Goal: Contribute content: Contribute content

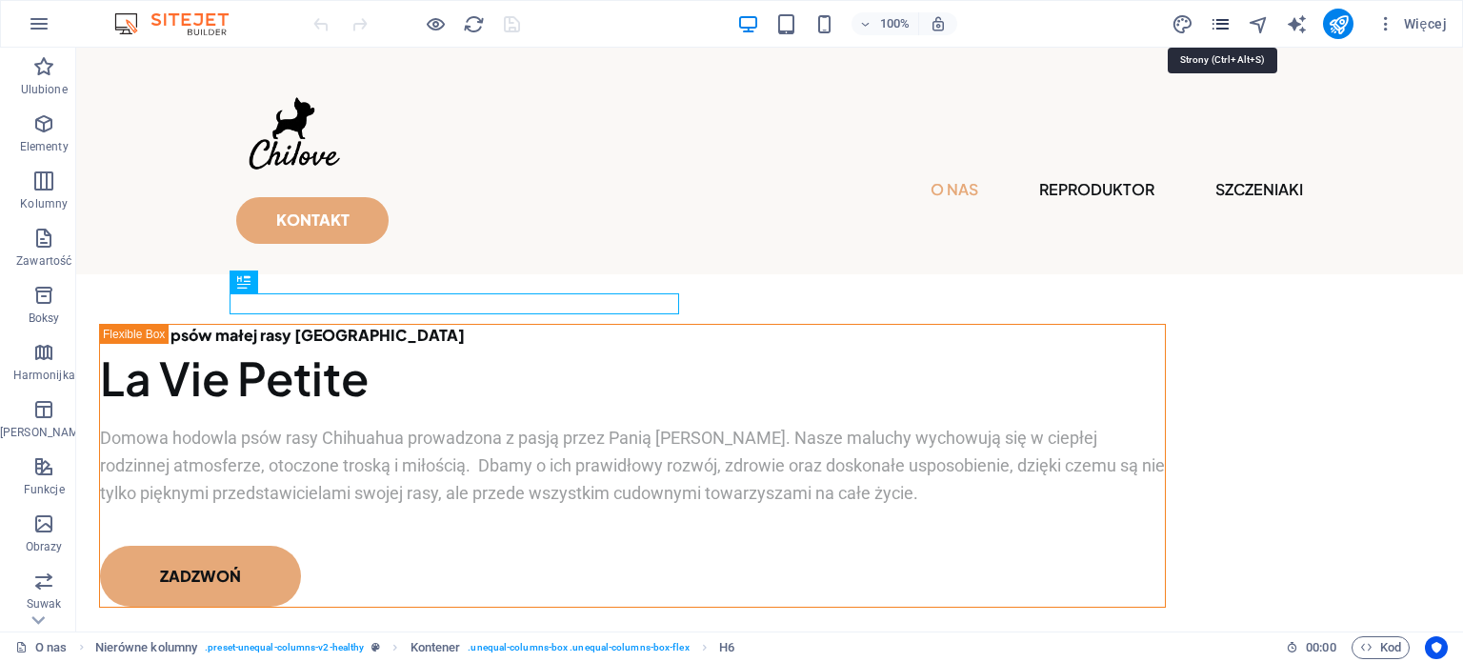
click at [1228, 20] on icon "pages" at bounding box center [1221, 24] width 22 height 22
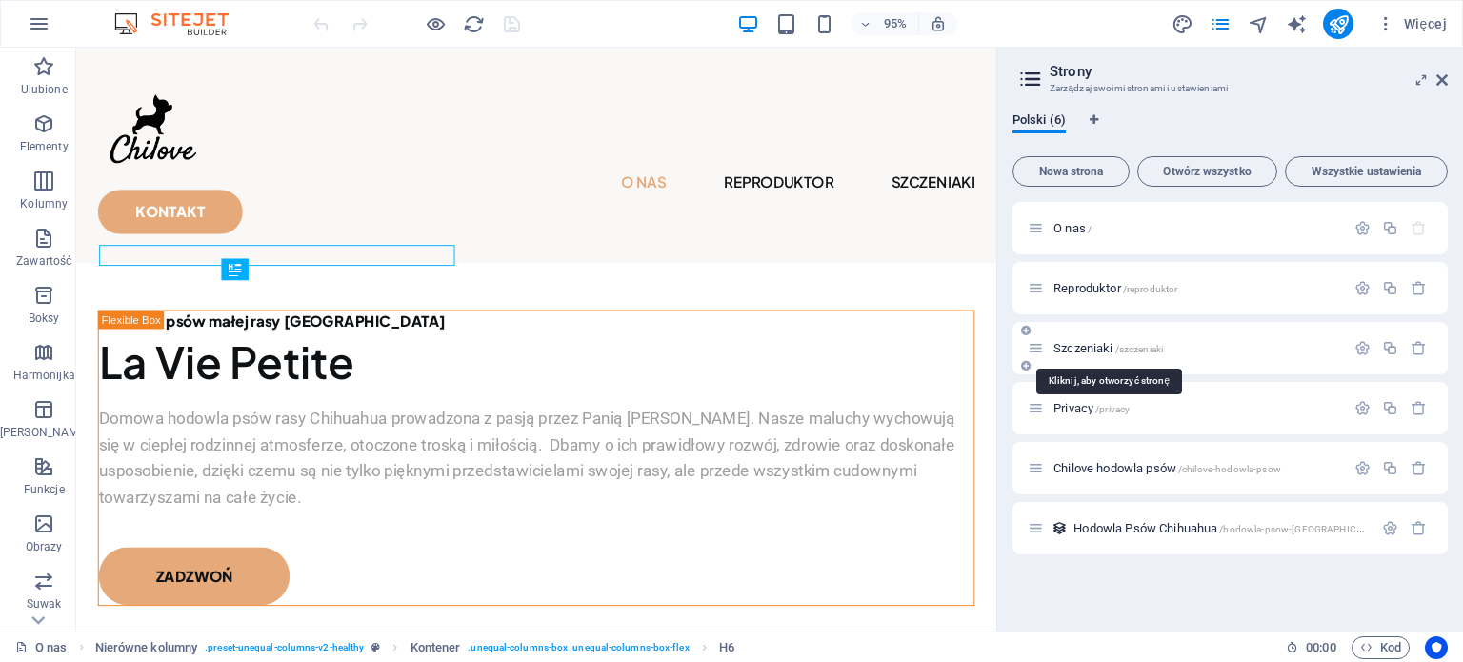
click at [1094, 349] on span "Szczeniaki /szczeniaki" at bounding box center [1109, 348] width 110 height 14
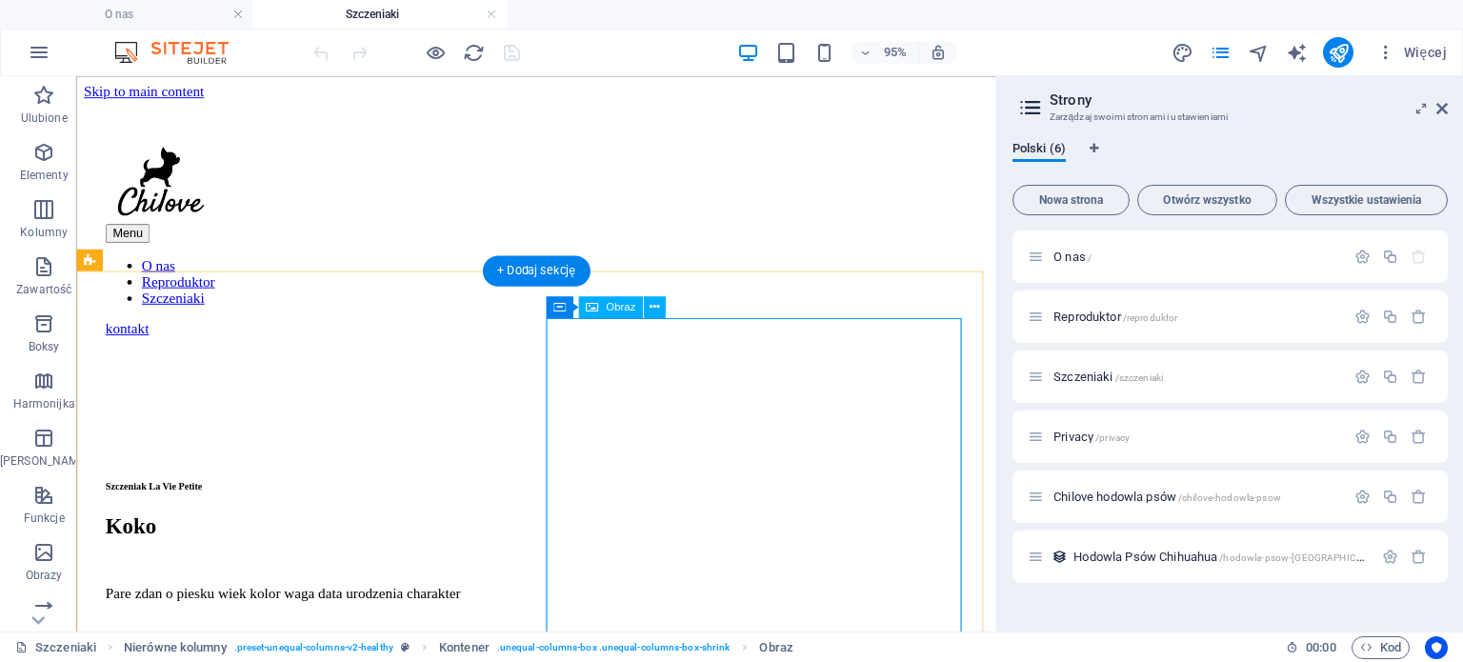
select select "%"
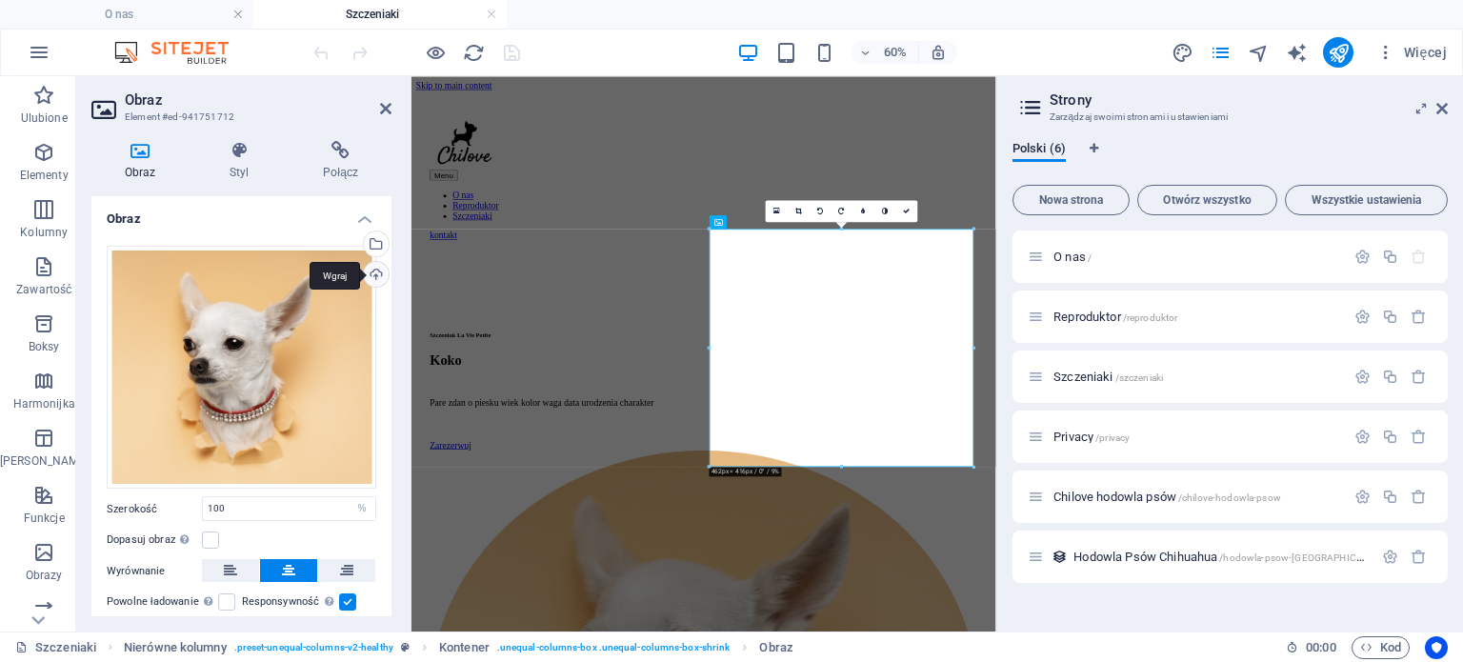
click at [381, 271] on div "Wgraj" at bounding box center [374, 276] width 29 height 29
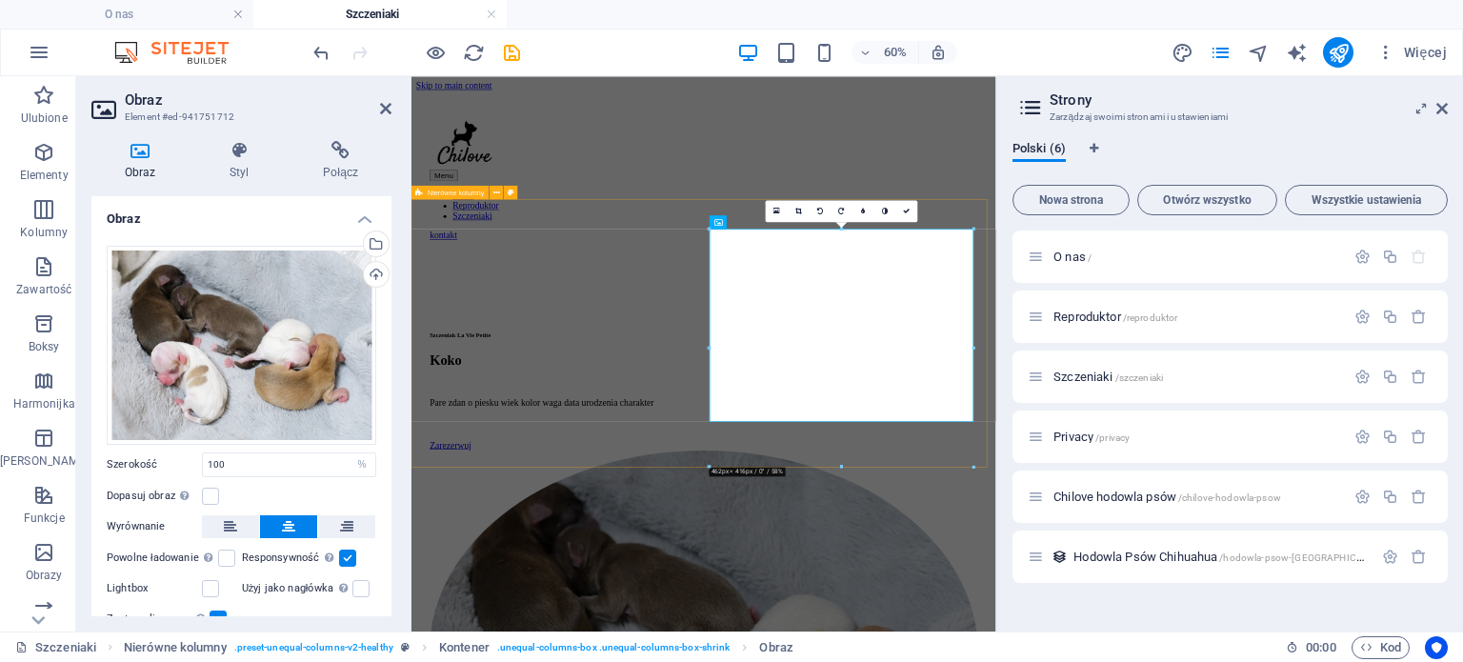
drag, startPoint x: 1119, startPoint y: 304, endPoint x: 874, endPoint y: 292, distance: 246.1
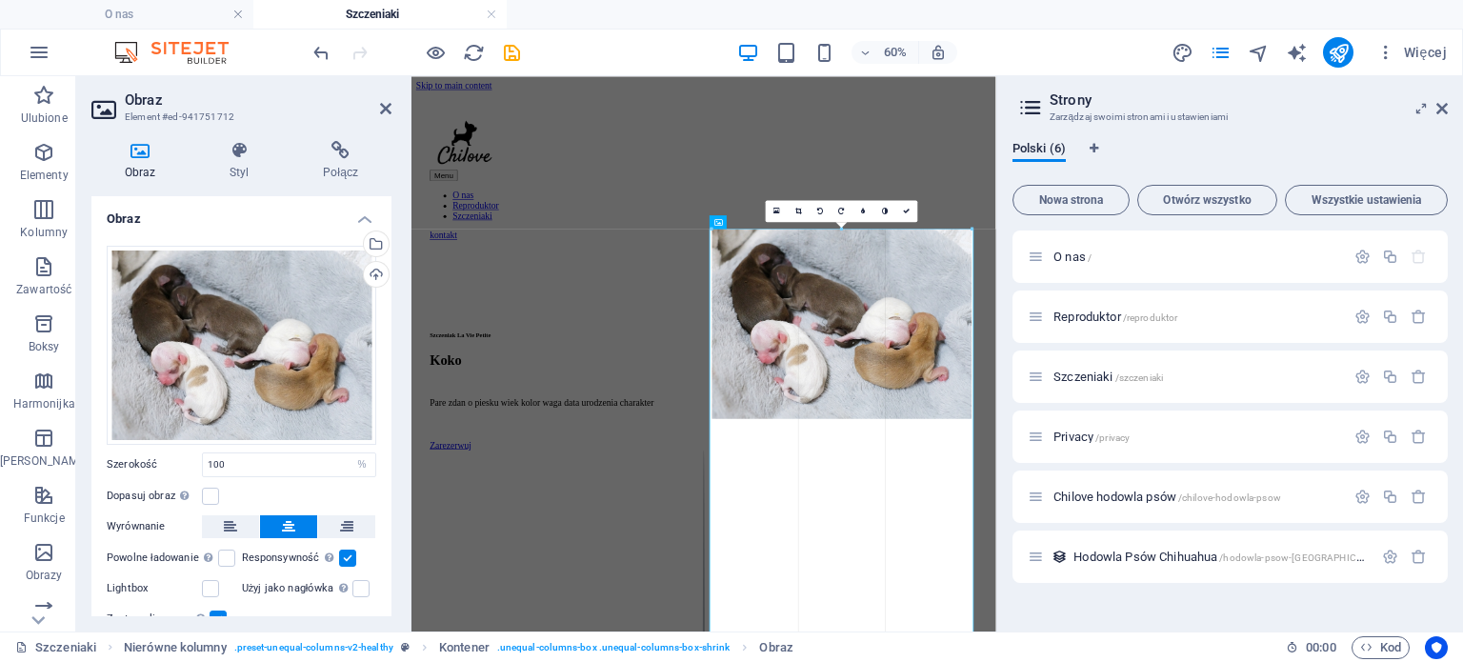
type input "455"
select select "px"
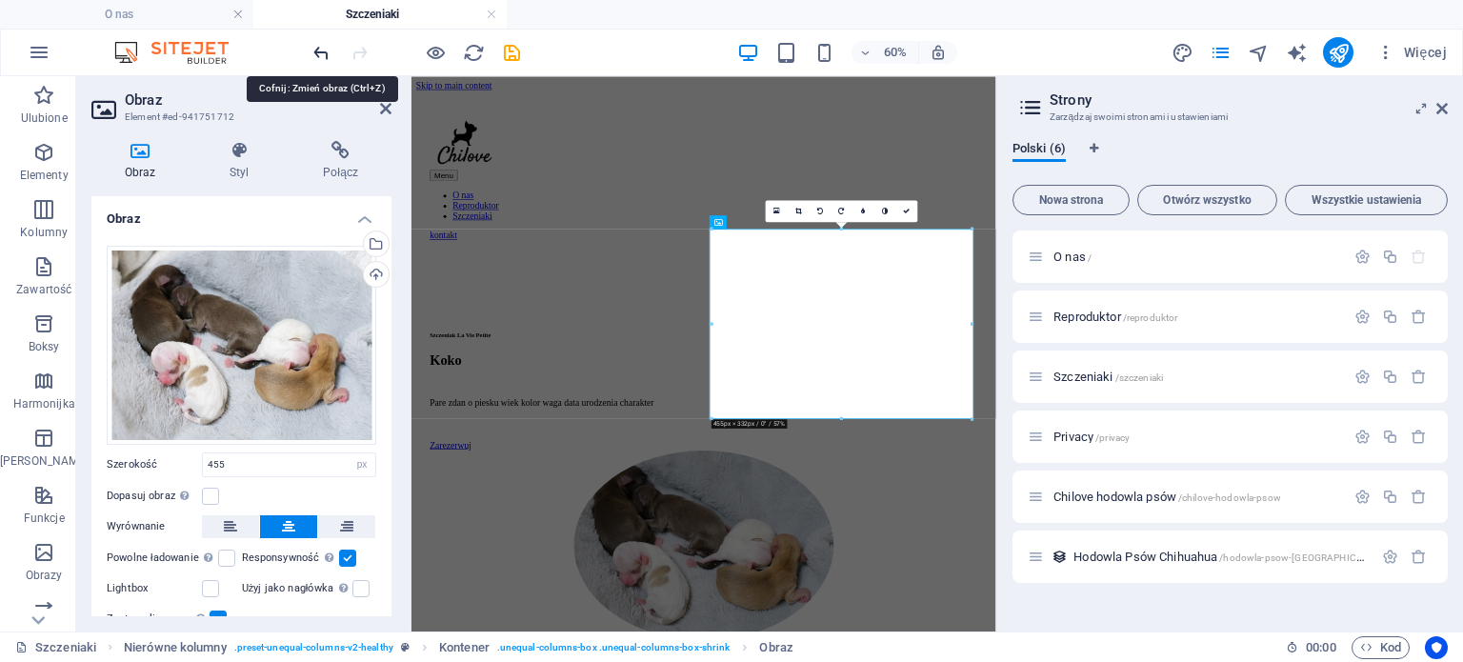
click at [315, 49] on icon "undo" at bounding box center [322, 53] width 22 height 22
type input "100"
select select "%"
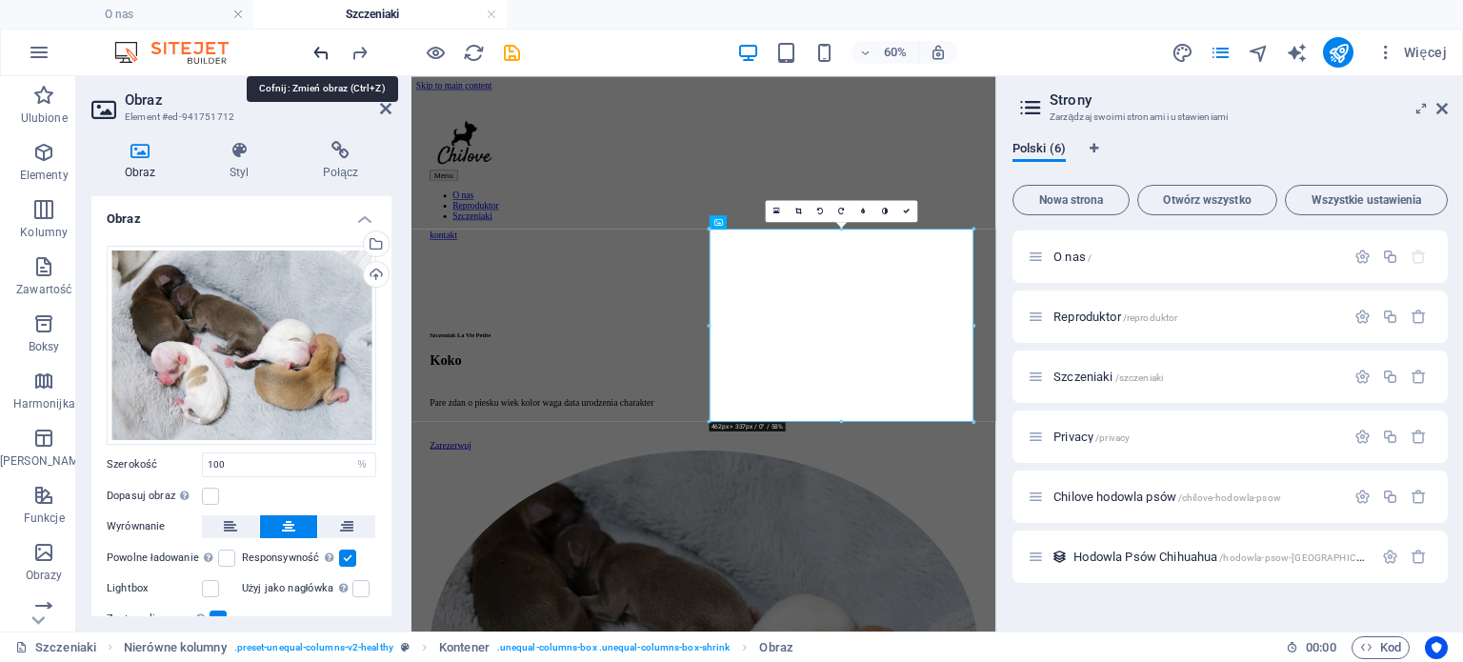
click at [315, 49] on icon "undo" at bounding box center [322, 53] width 22 height 22
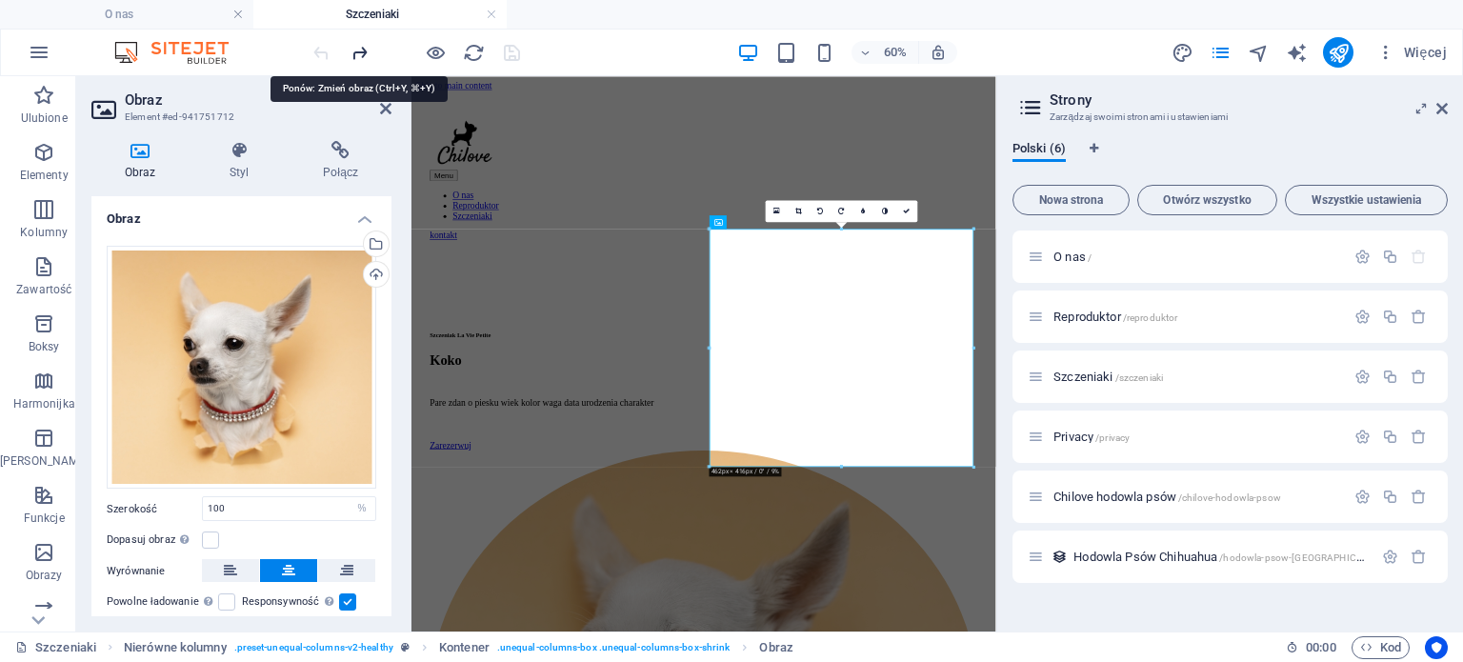
click at [360, 50] on icon "redo" at bounding box center [360, 53] width 22 height 22
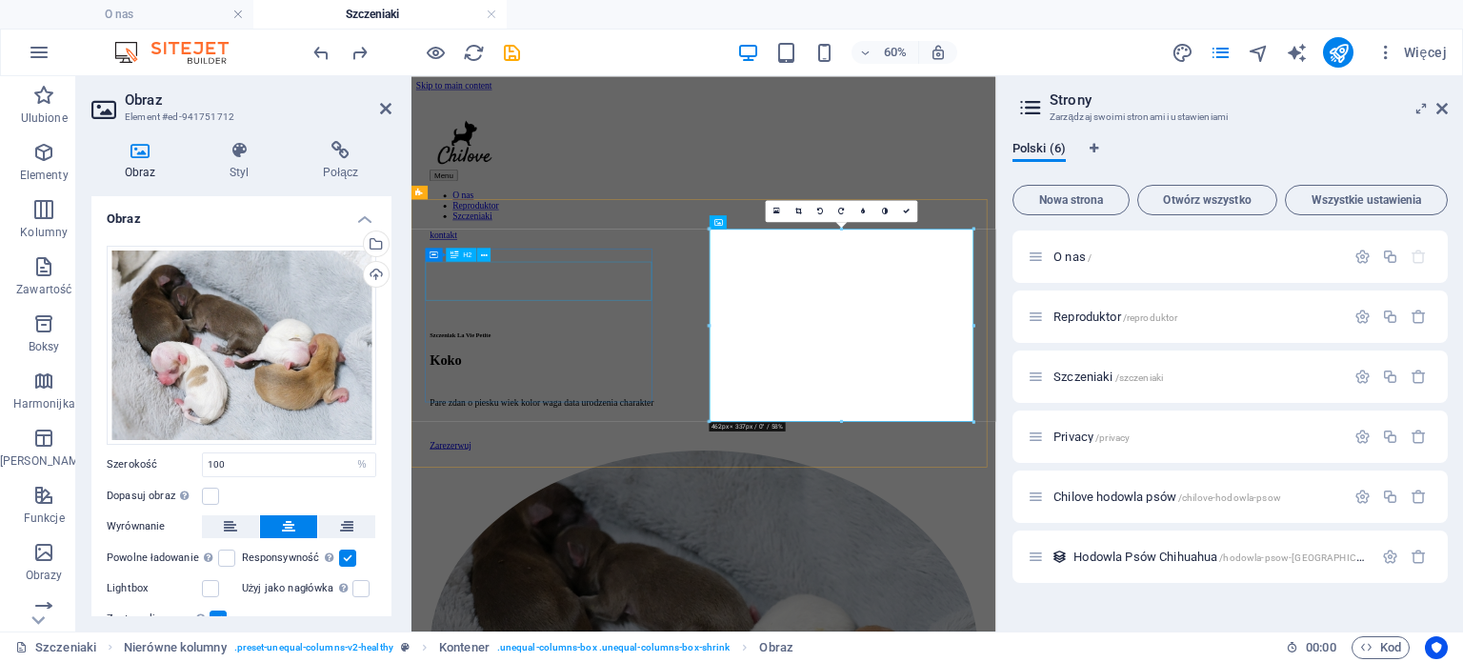
click at [574, 537] on div "Koko" at bounding box center [899, 550] width 914 height 26
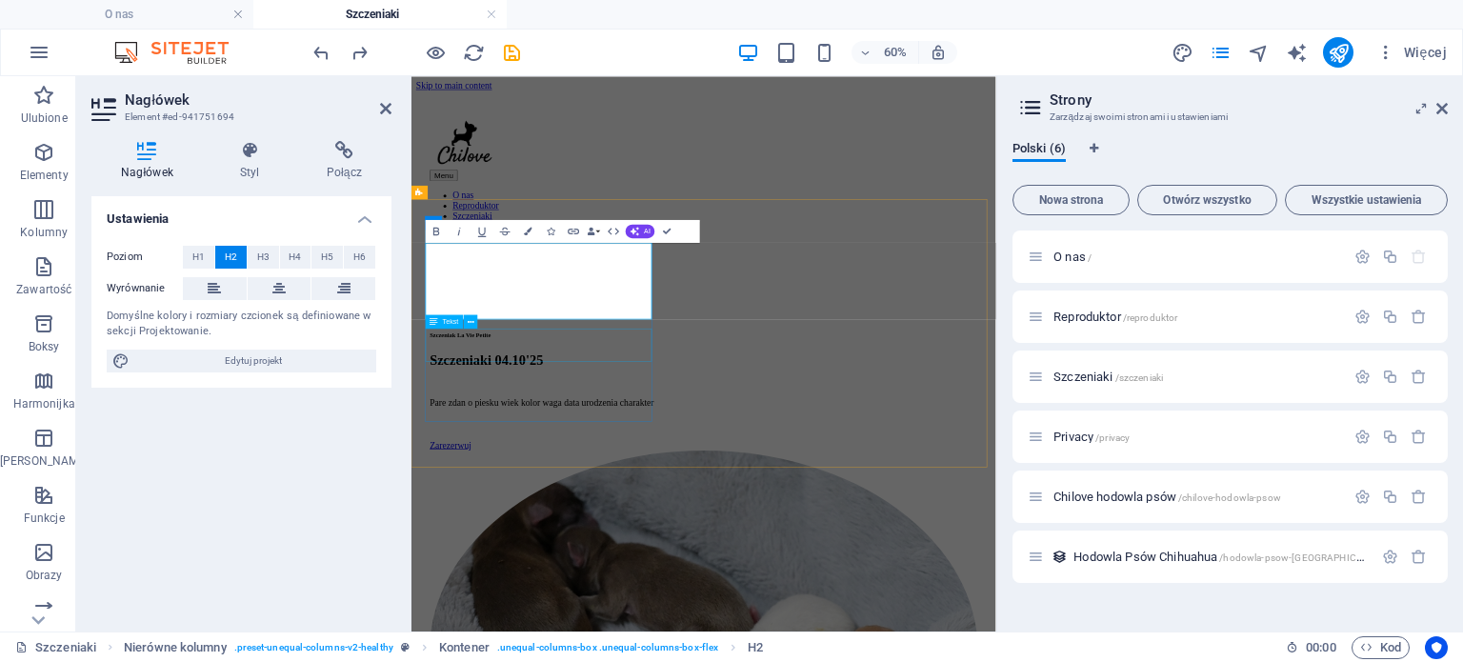
click at [589, 613] on div "Pare zdan o piesku wiek kolor waga data urodzenia charakter" at bounding box center [899, 621] width 914 height 17
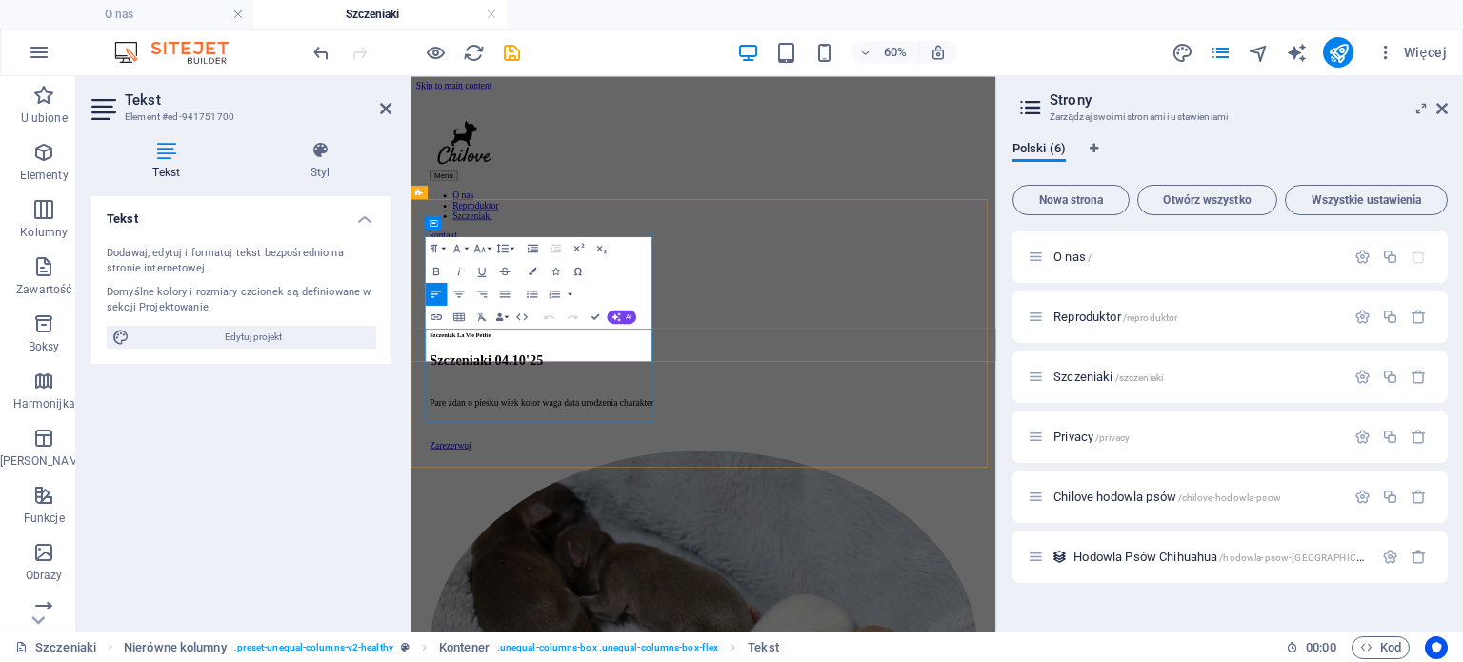
drag, startPoint x: 635, startPoint y: 534, endPoint x: 437, endPoint y: 513, distance: 198.4
click at [442, 613] on p "Pare zdan o piesku wiek kolor waga data urodzenia charakter" at bounding box center [899, 621] width 914 height 17
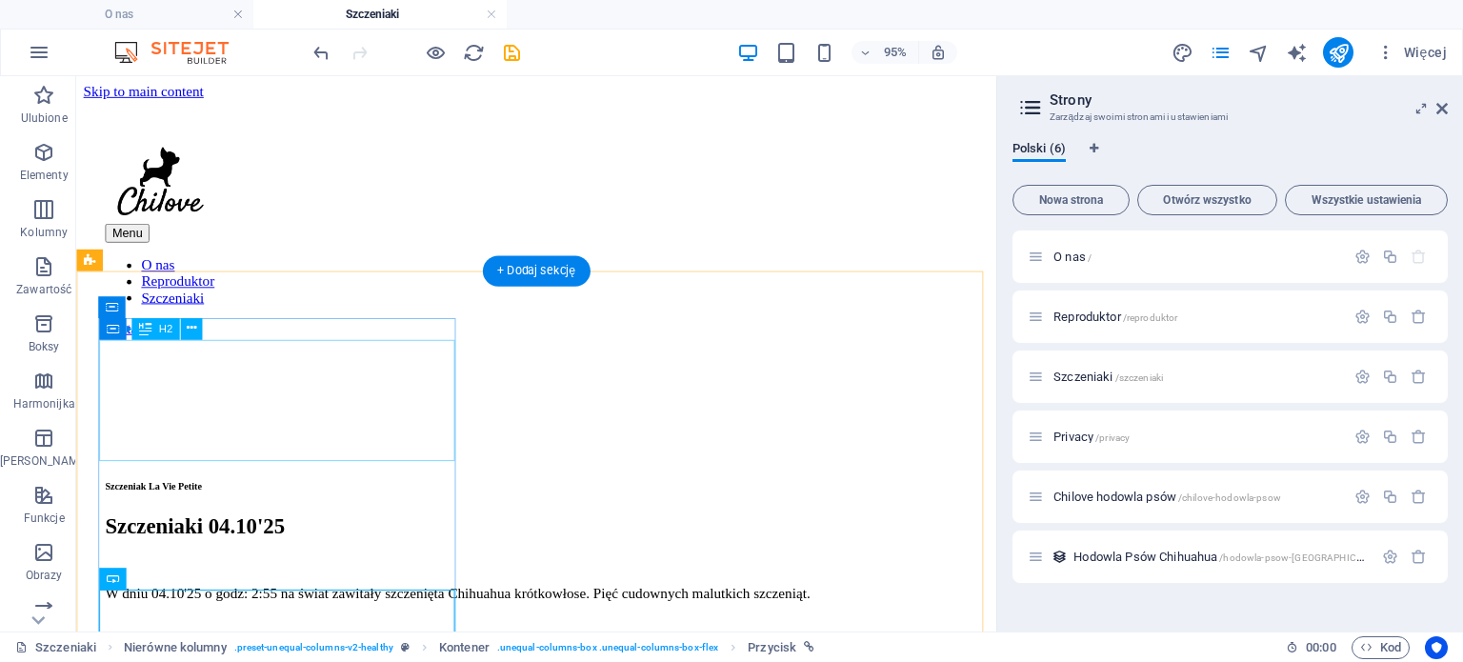
click at [299, 537] on div "Szczeniaki 04.10'25" at bounding box center [561, 550] width 908 height 26
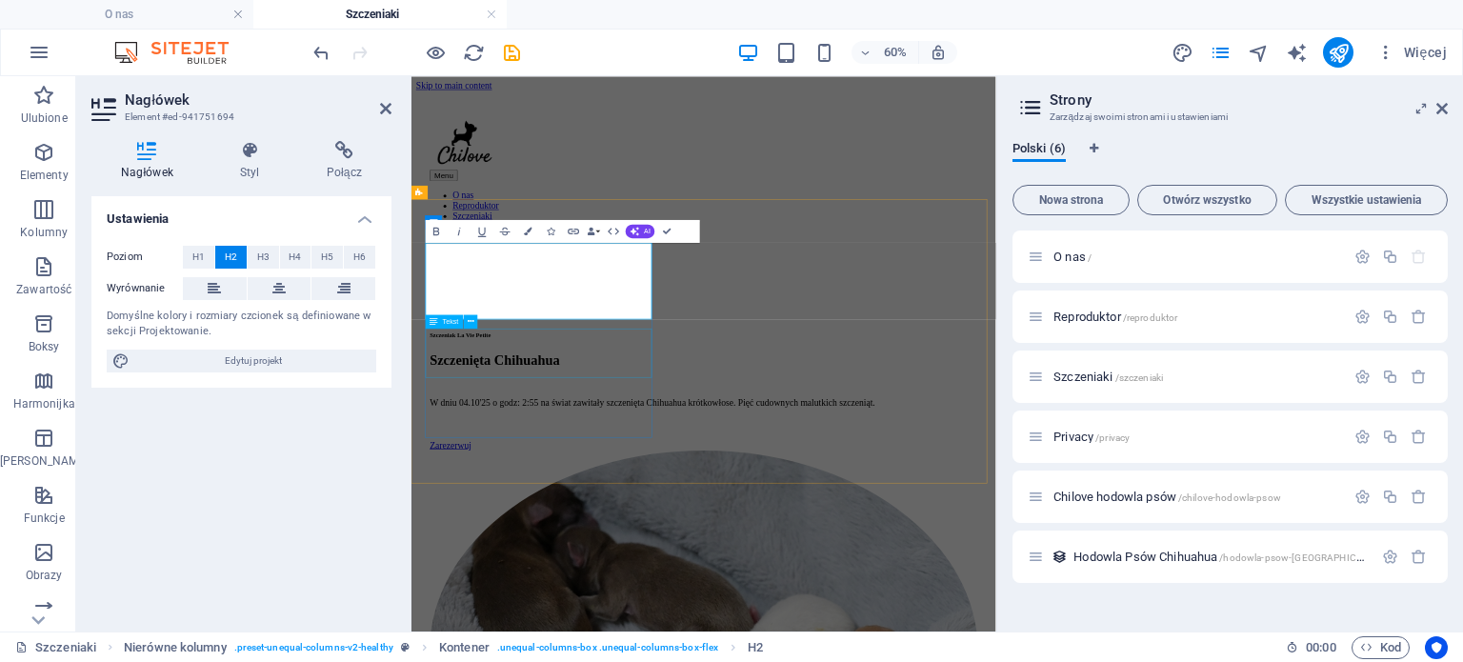
click at [698, 613] on div "W dniu 04.10'25 o godz: 2:55 na świat zawitały szczenięta Chihuahua krótkowłose…" at bounding box center [899, 621] width 914 height 17
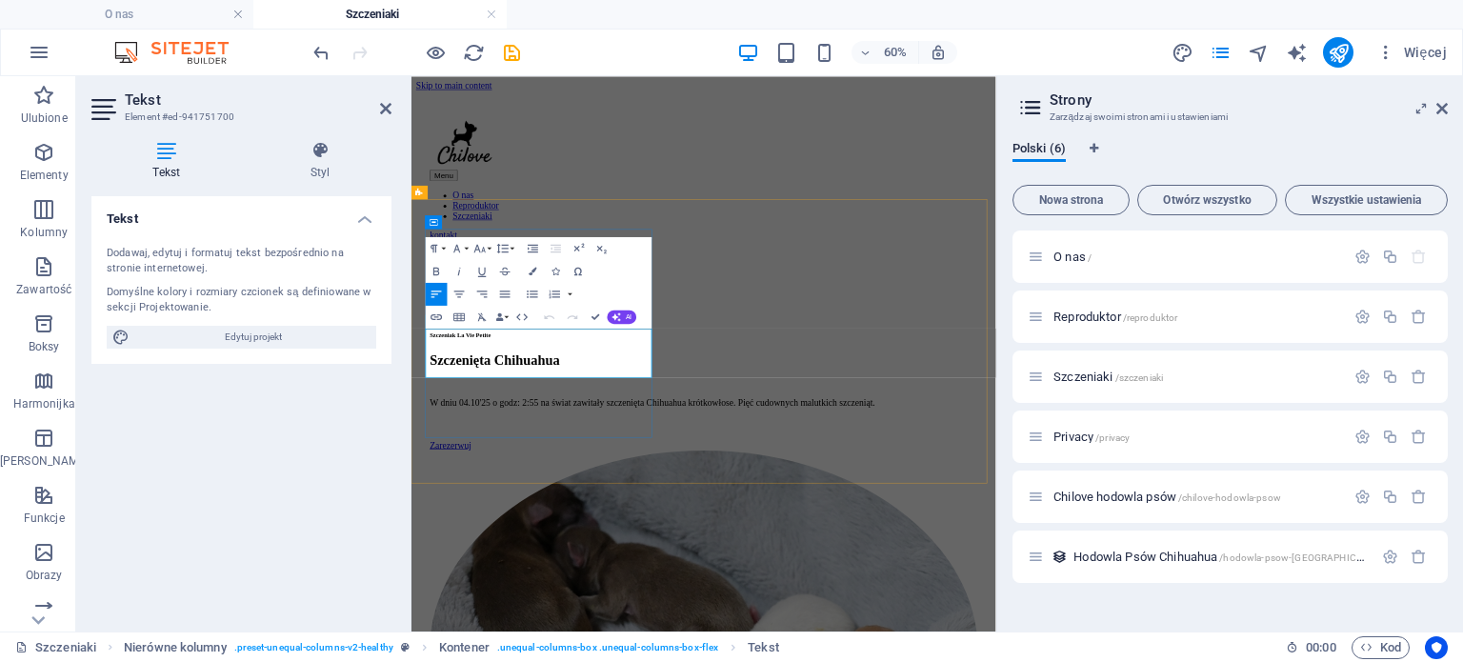
click at [698, 613] on p "W dniu 04.10'25 o godz: 2:55 na świat zawitały szczenięta Chihuahua krótkowłose…" at bounding box center [899, 621] width 914 height 17
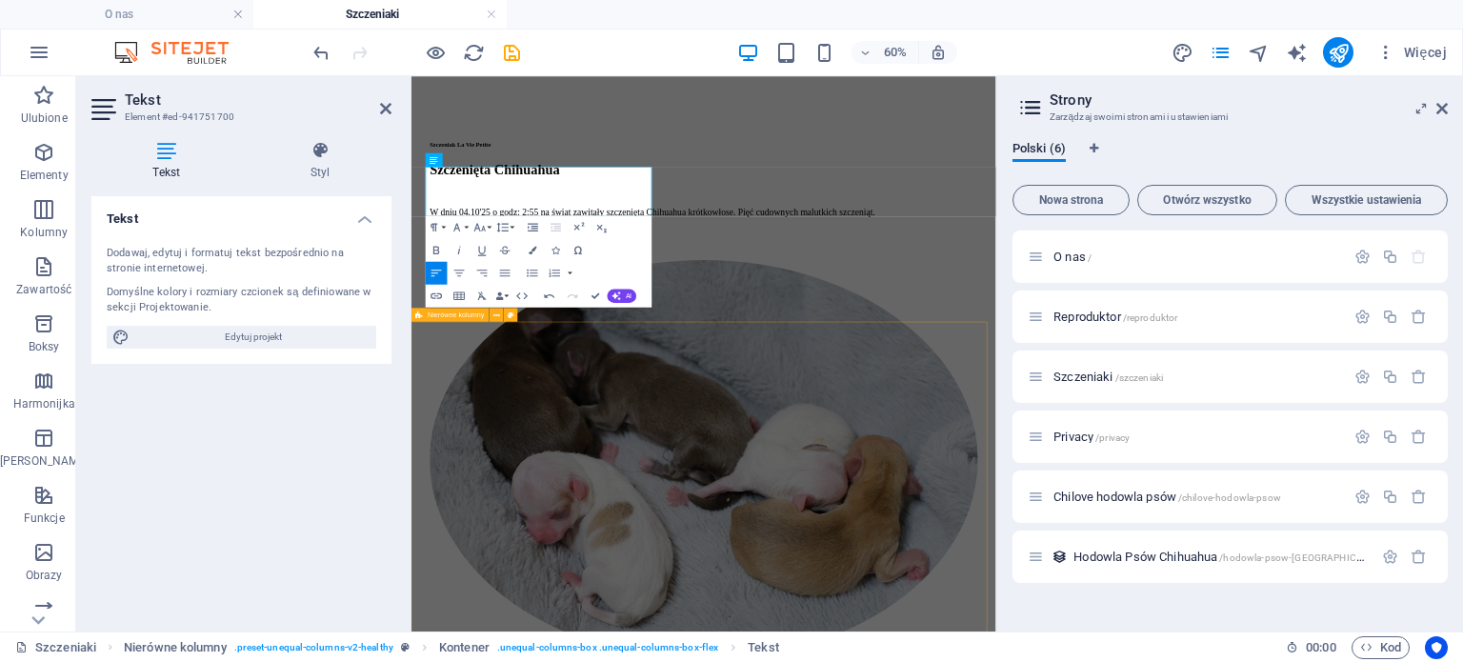
scroll to position [328, 0]
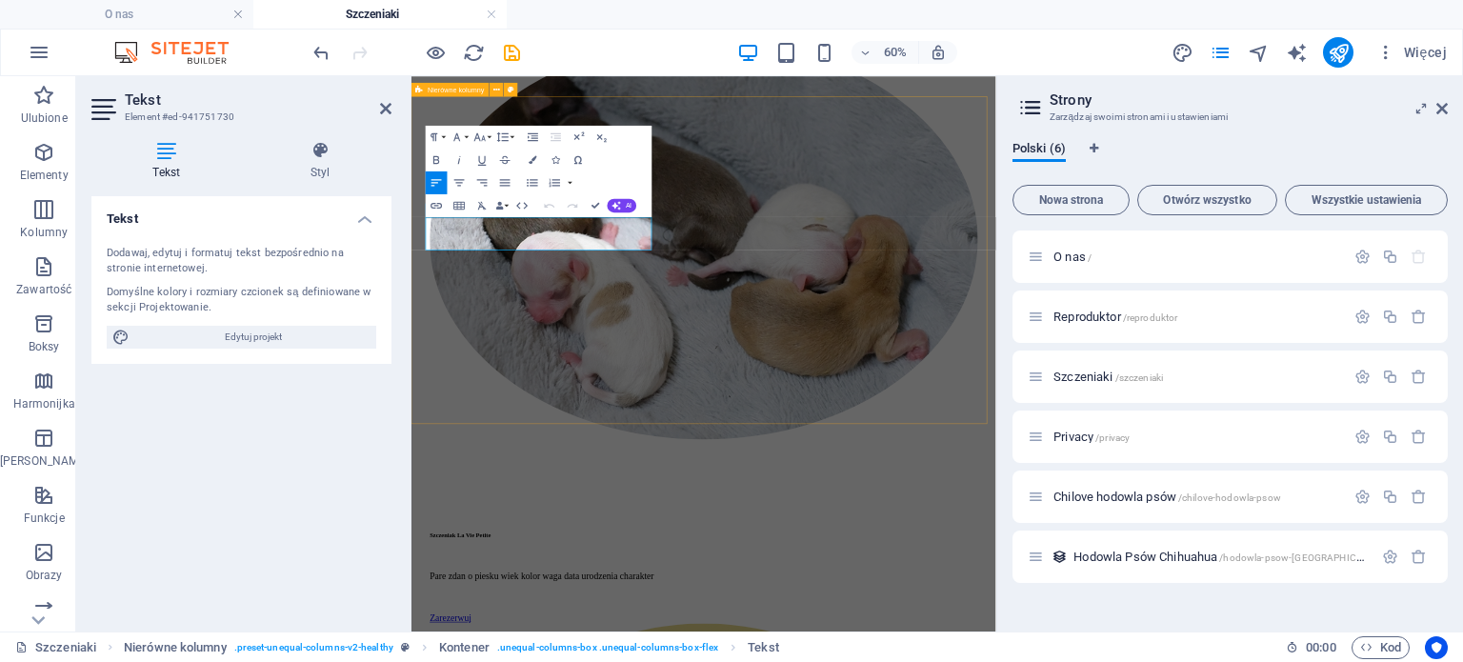
drag, startPoint x: 639, startPoint y: 340, endPoint x: 422, endPoint y: 311, distance: 219.2
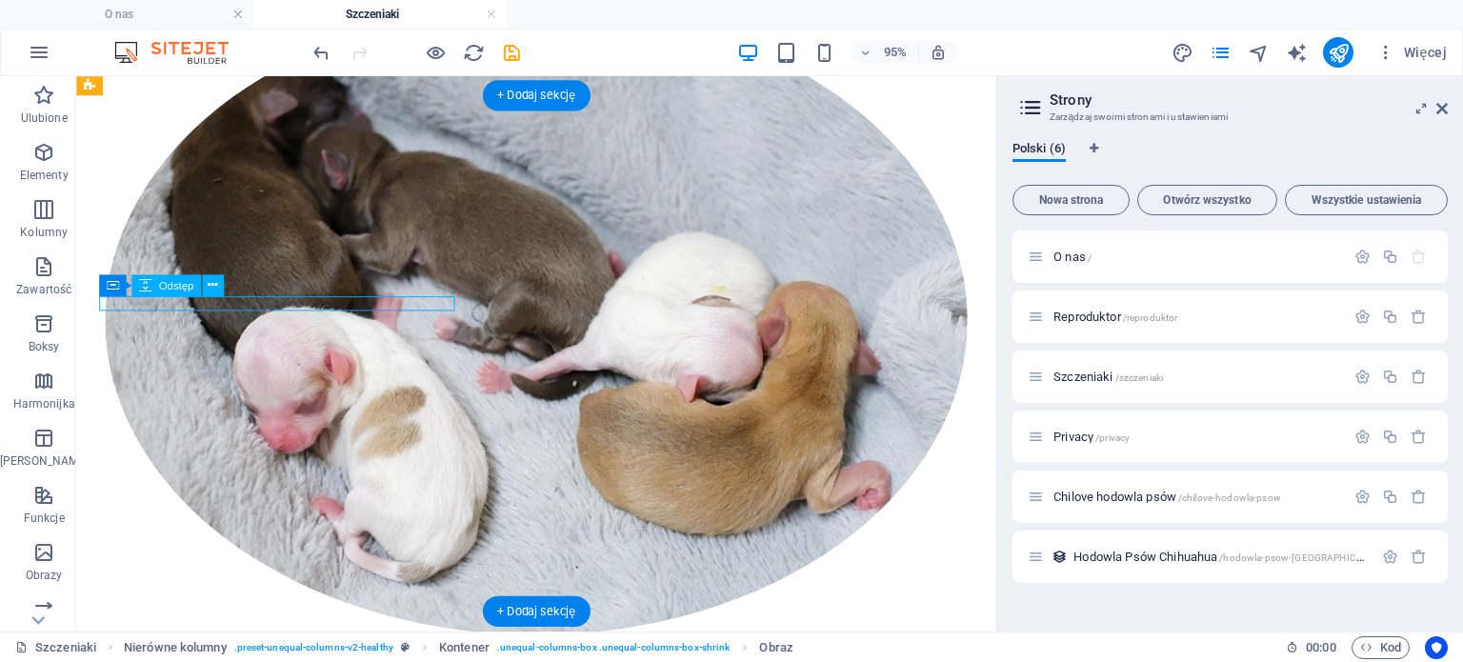
select select "px"
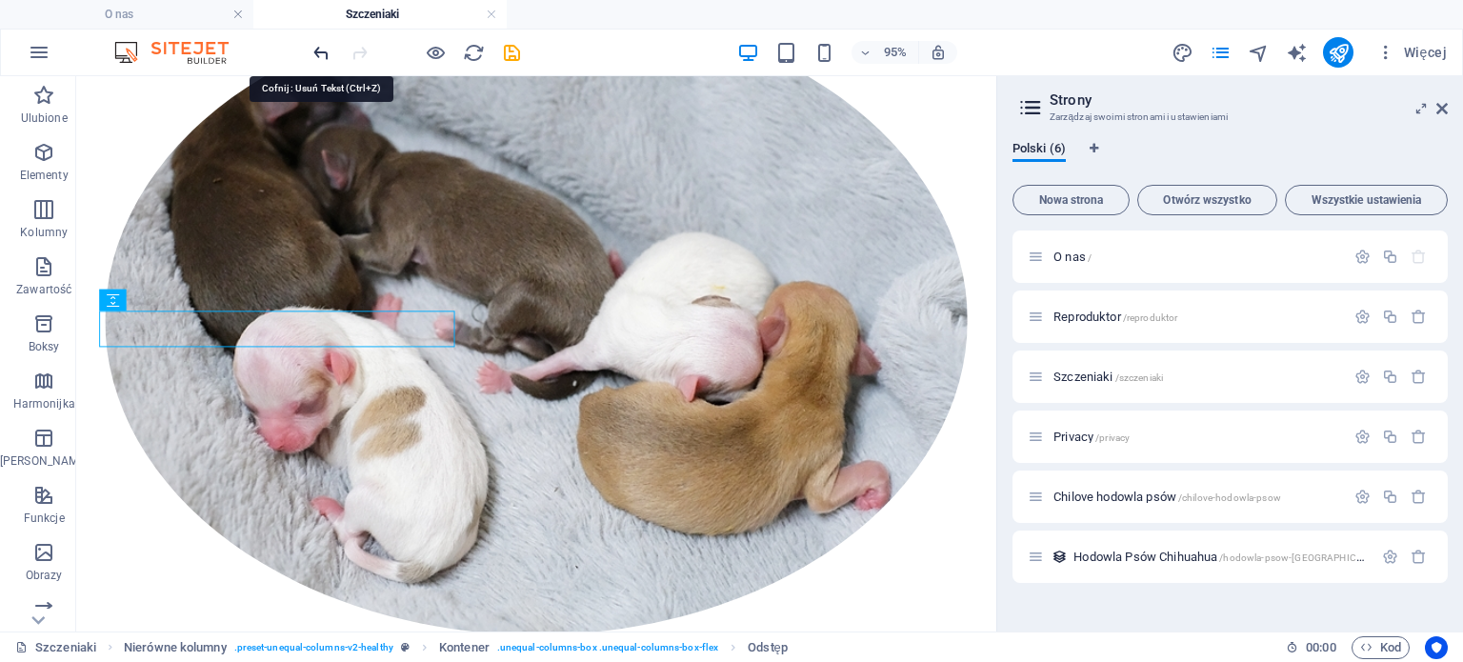
click at [328, 50] on icon "undo" at bounding box center [322, 53] width 22 height 22
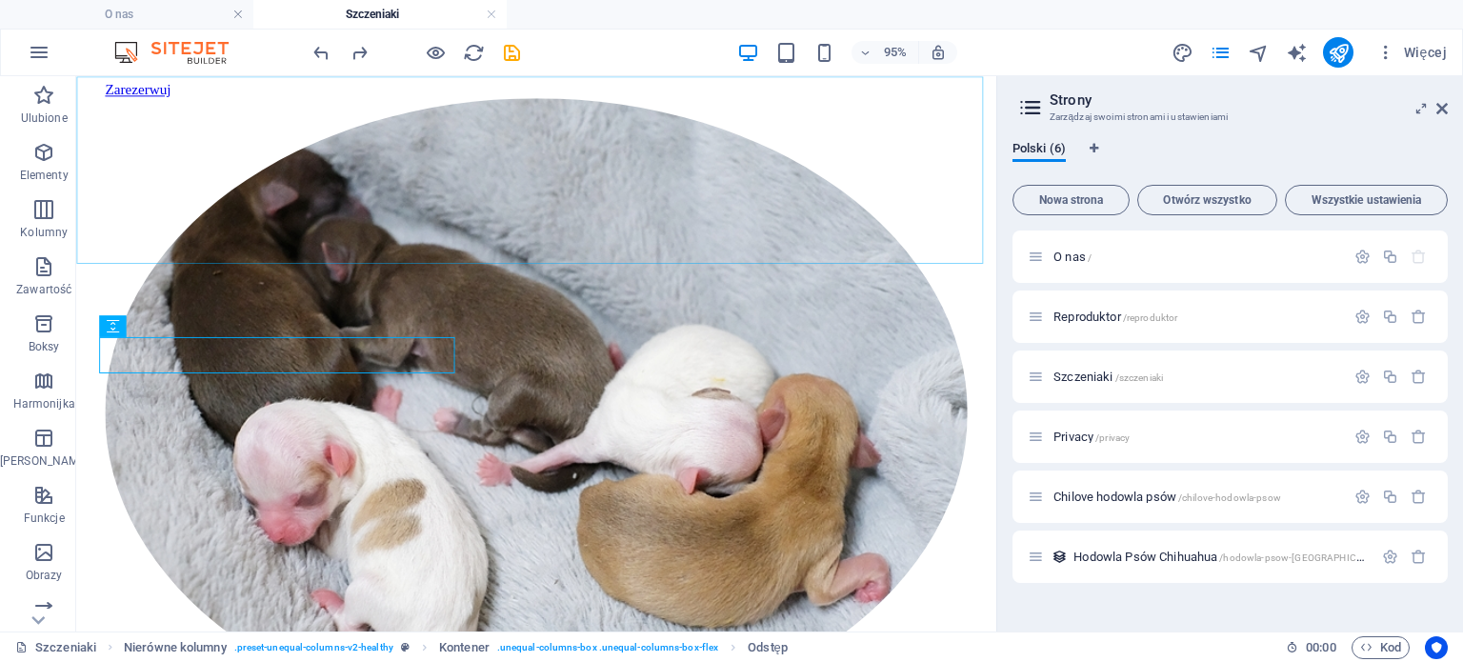
scroll to position [508, 0]
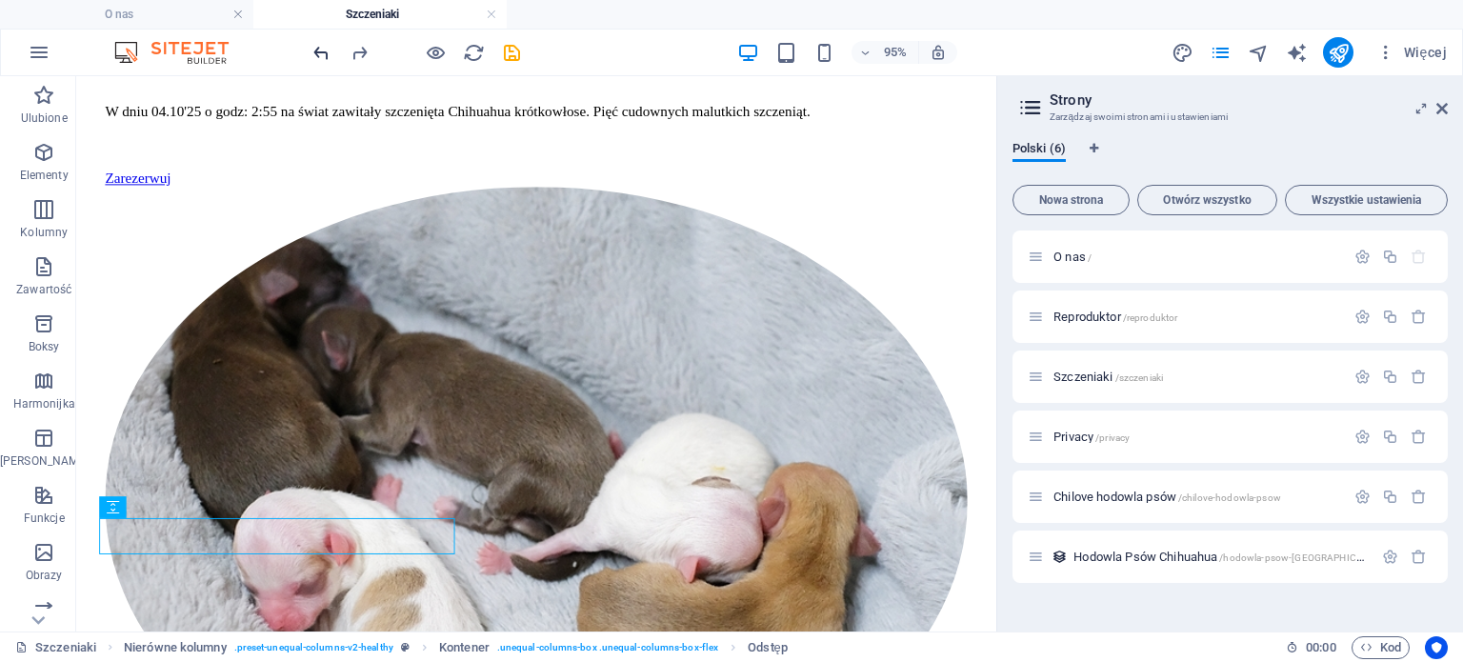
click at [322, 52] on icon "undo" at bounding box center [322, 53] width 22 height 22
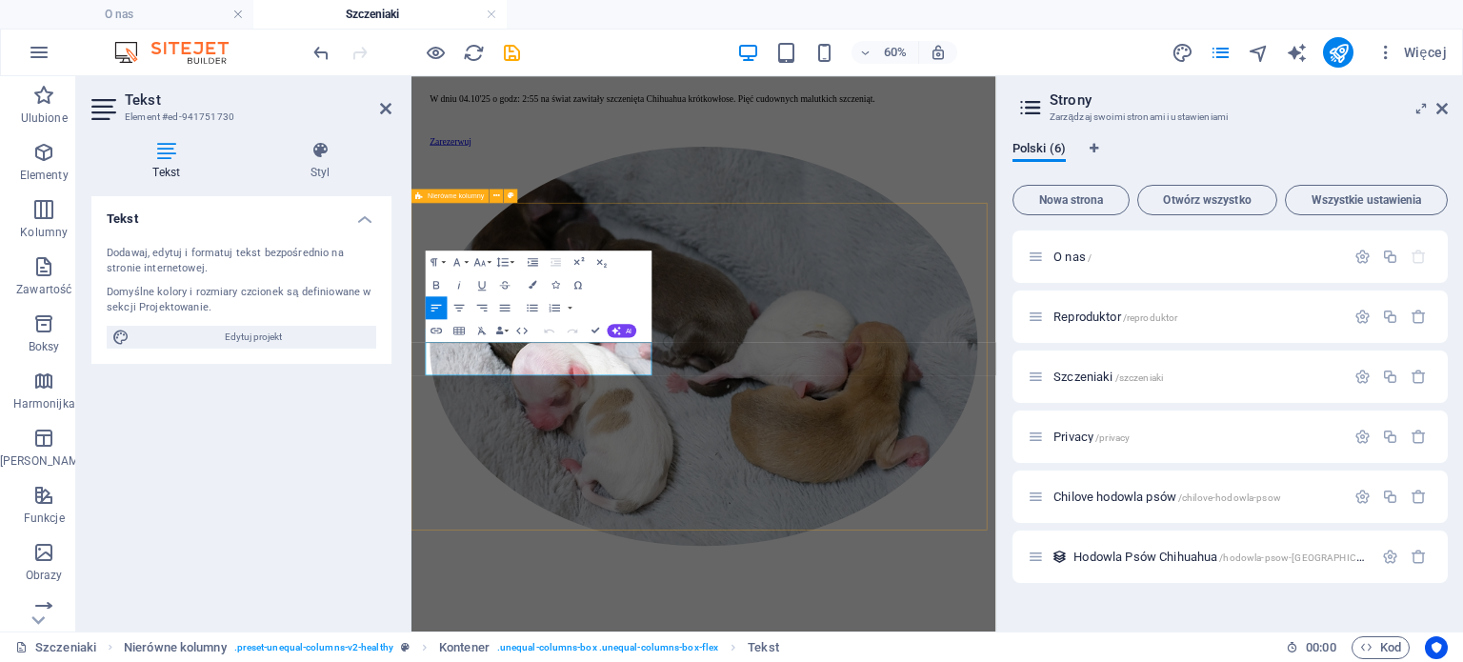
drag, startPoint x: 593, startPoint y: 558, endPoint x: 418, endPoint y: 514, distance: 180.0
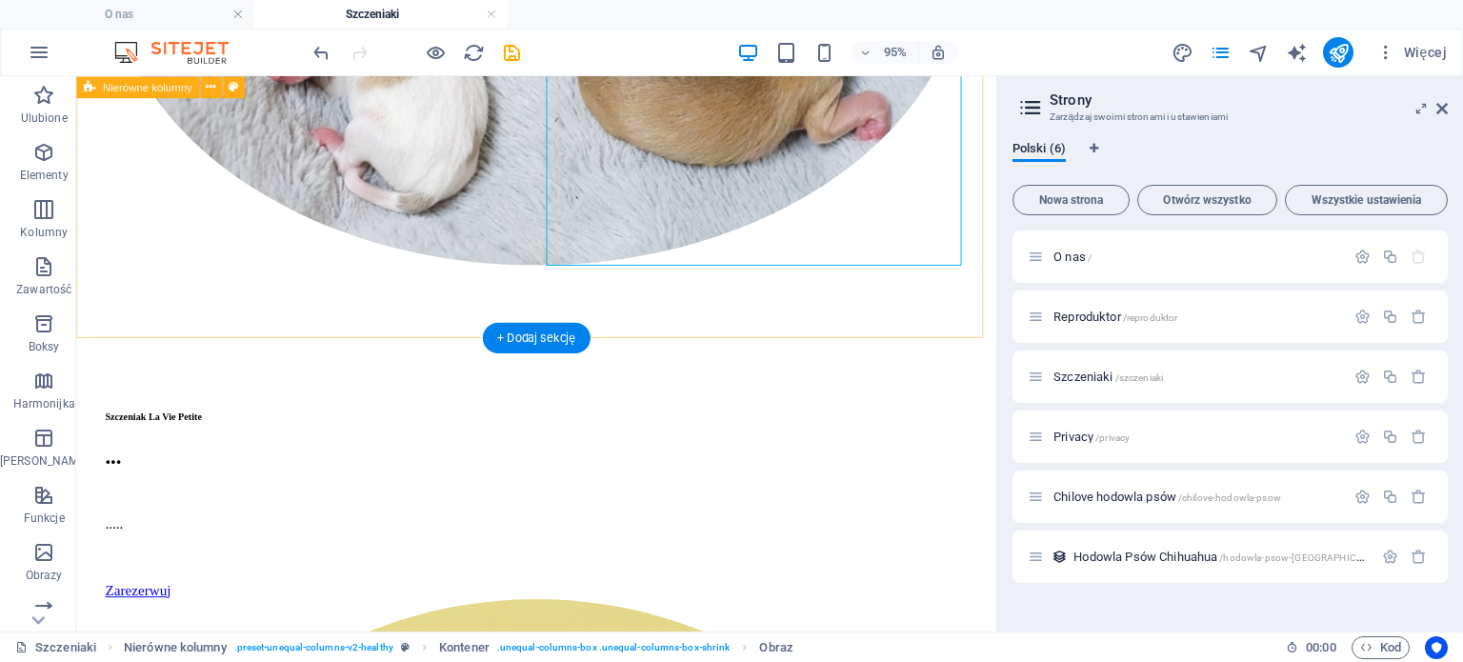
scroll to position [1094, 0]
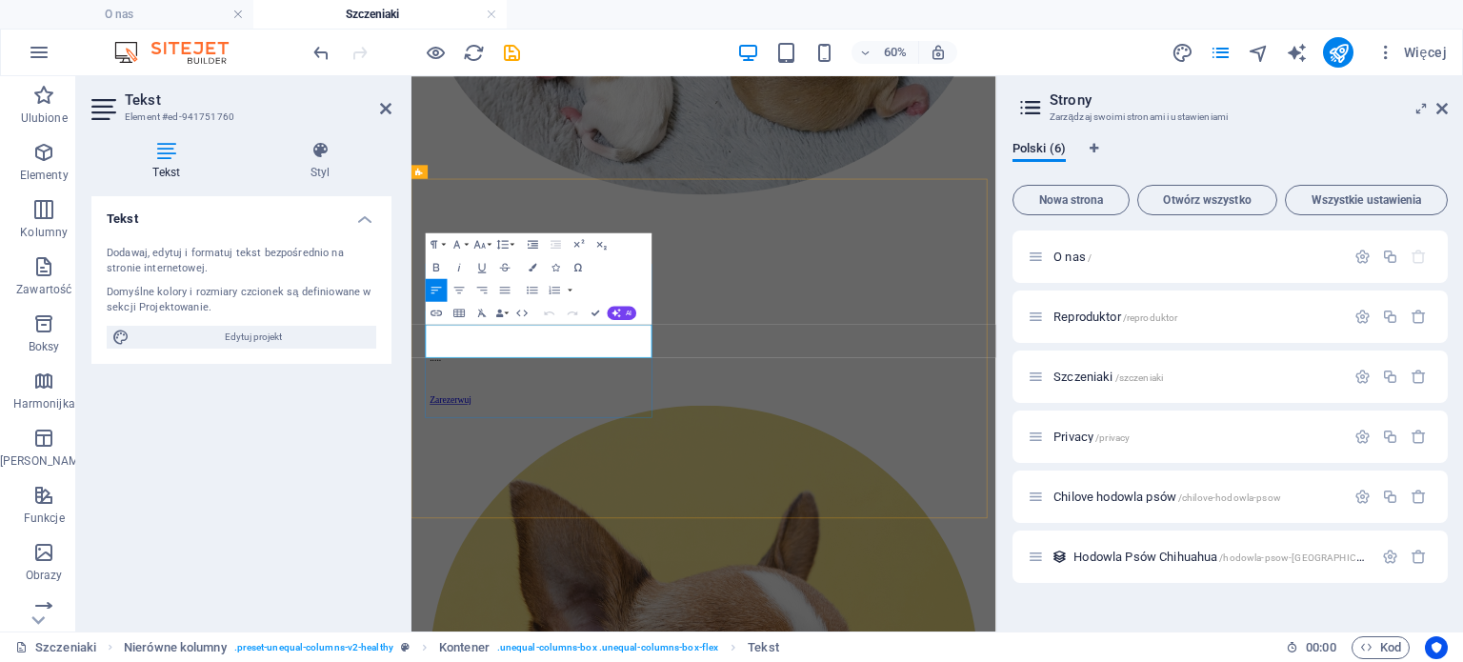
drag, startPoint x: 593, startPoint y: 531, endPoint x: 436, endPoint y: 515, distance: 157.0
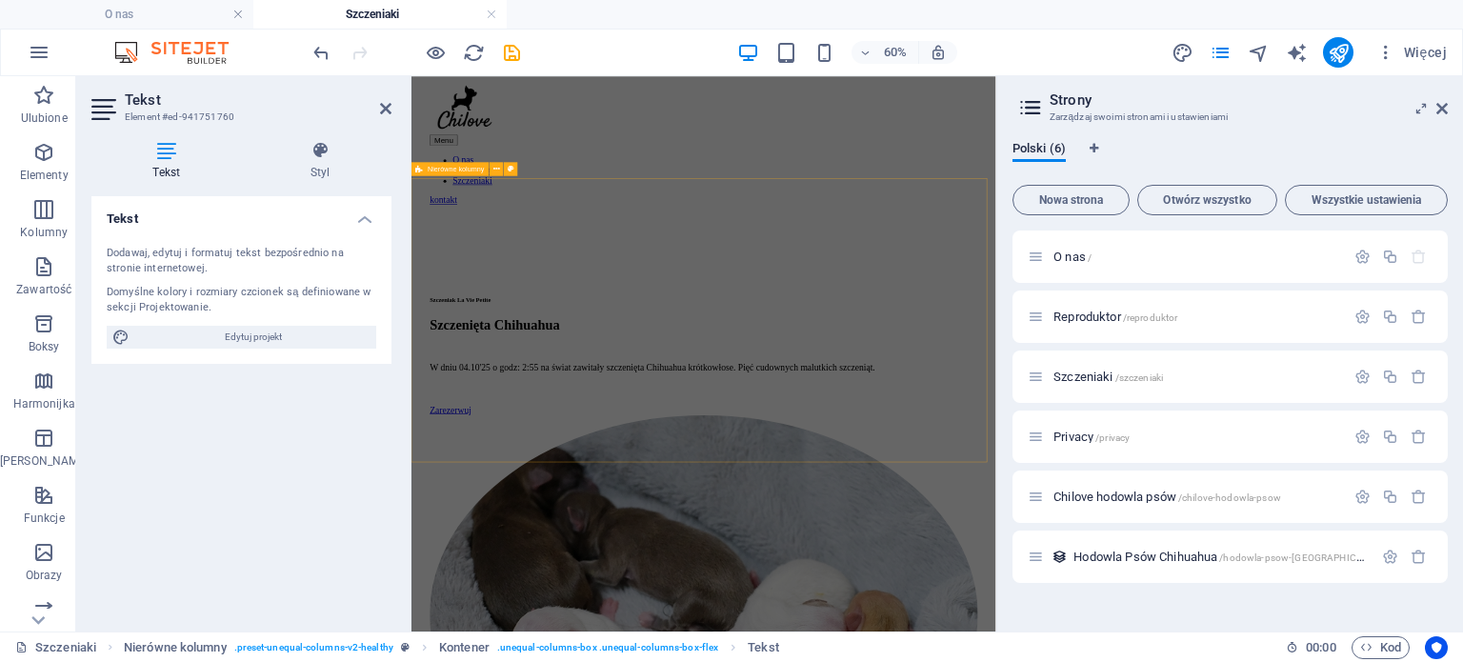
scroll to position [0, 0]
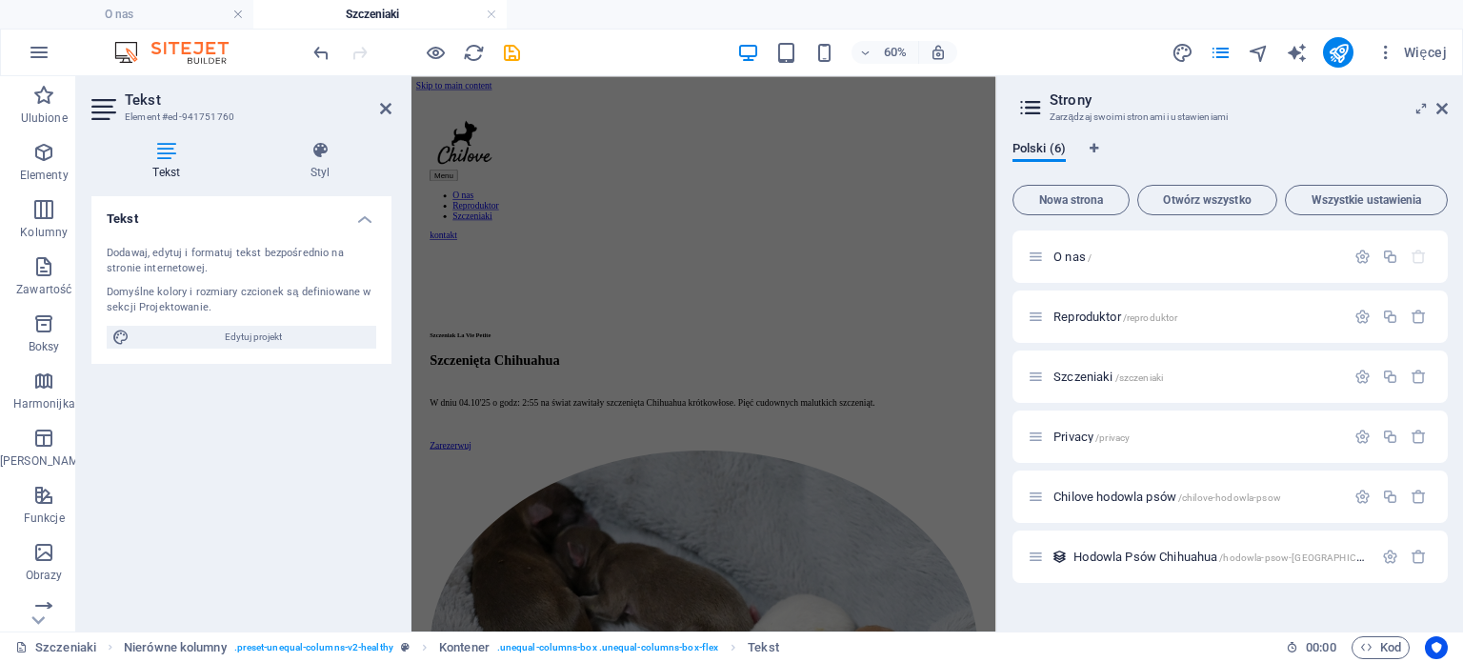
click at [517, 39] on div at bounding box center [416, 52] width 213 height 30
click at [515, 42] on icon "save" at bounding box center [512, 53] width 22 height 22
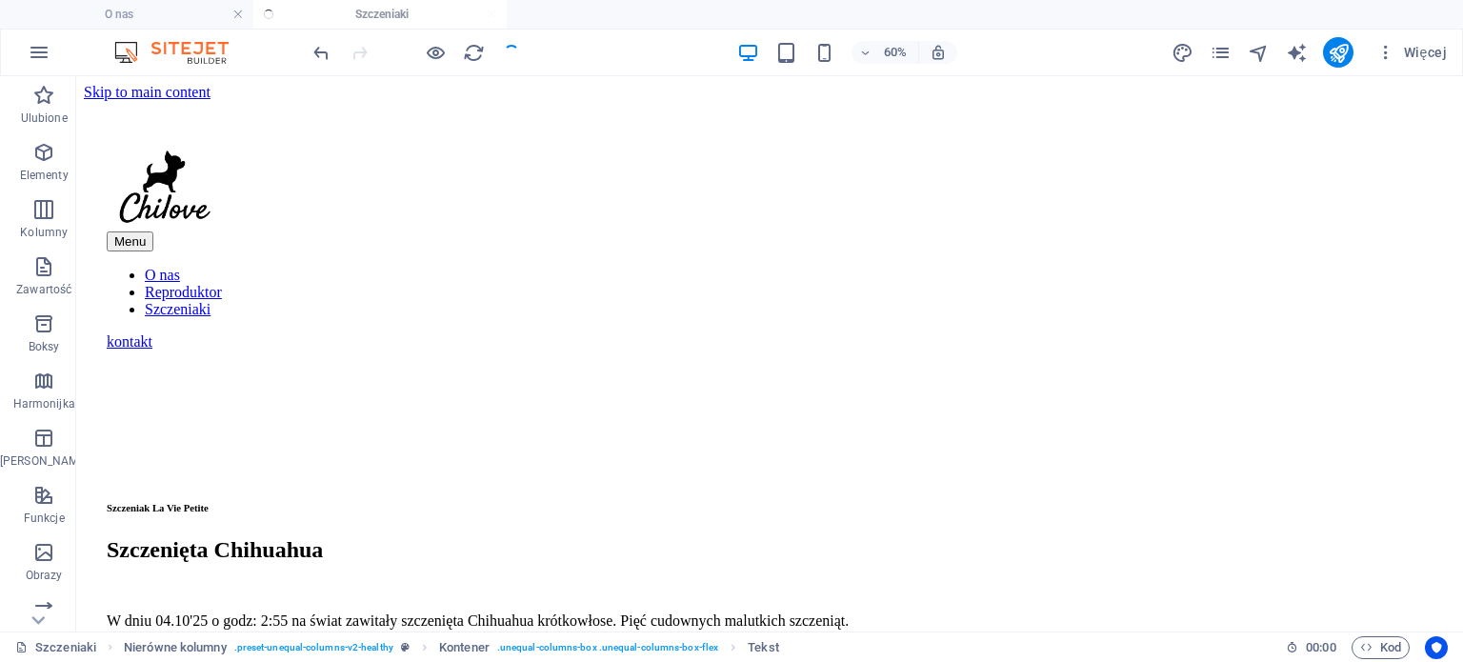
checkbox input "false"
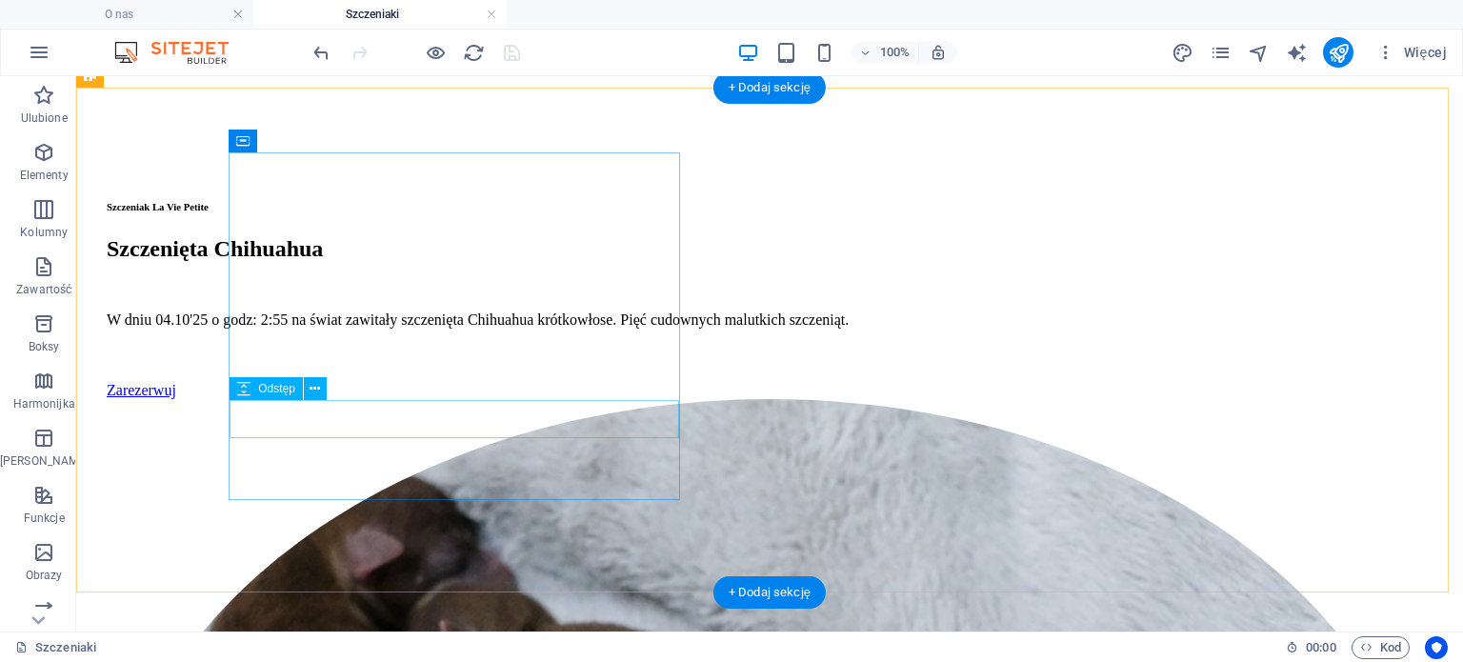
scroll to position [484, 0]
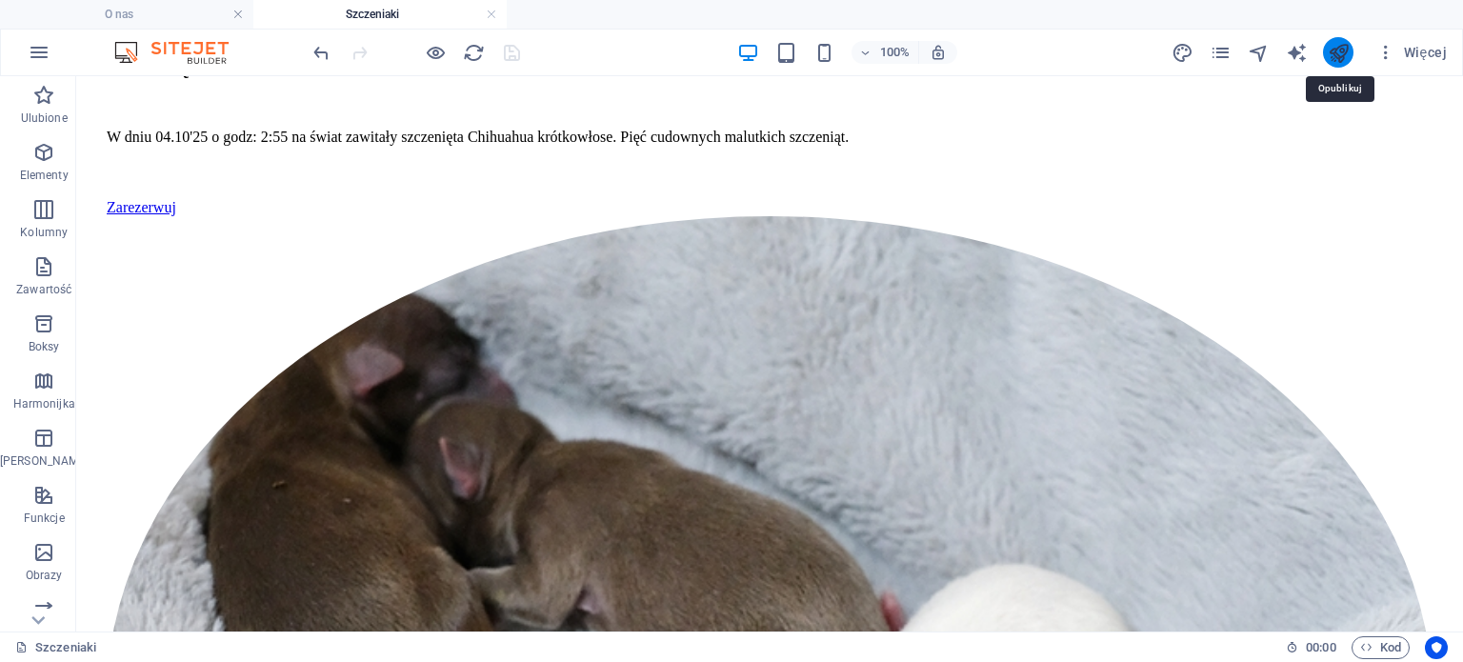
click at [1336, 55] on icon "publish" at bounding box center [1339, 53] width 22 height 22
